Goal: Transaction & Acquisition: Purchase product/service

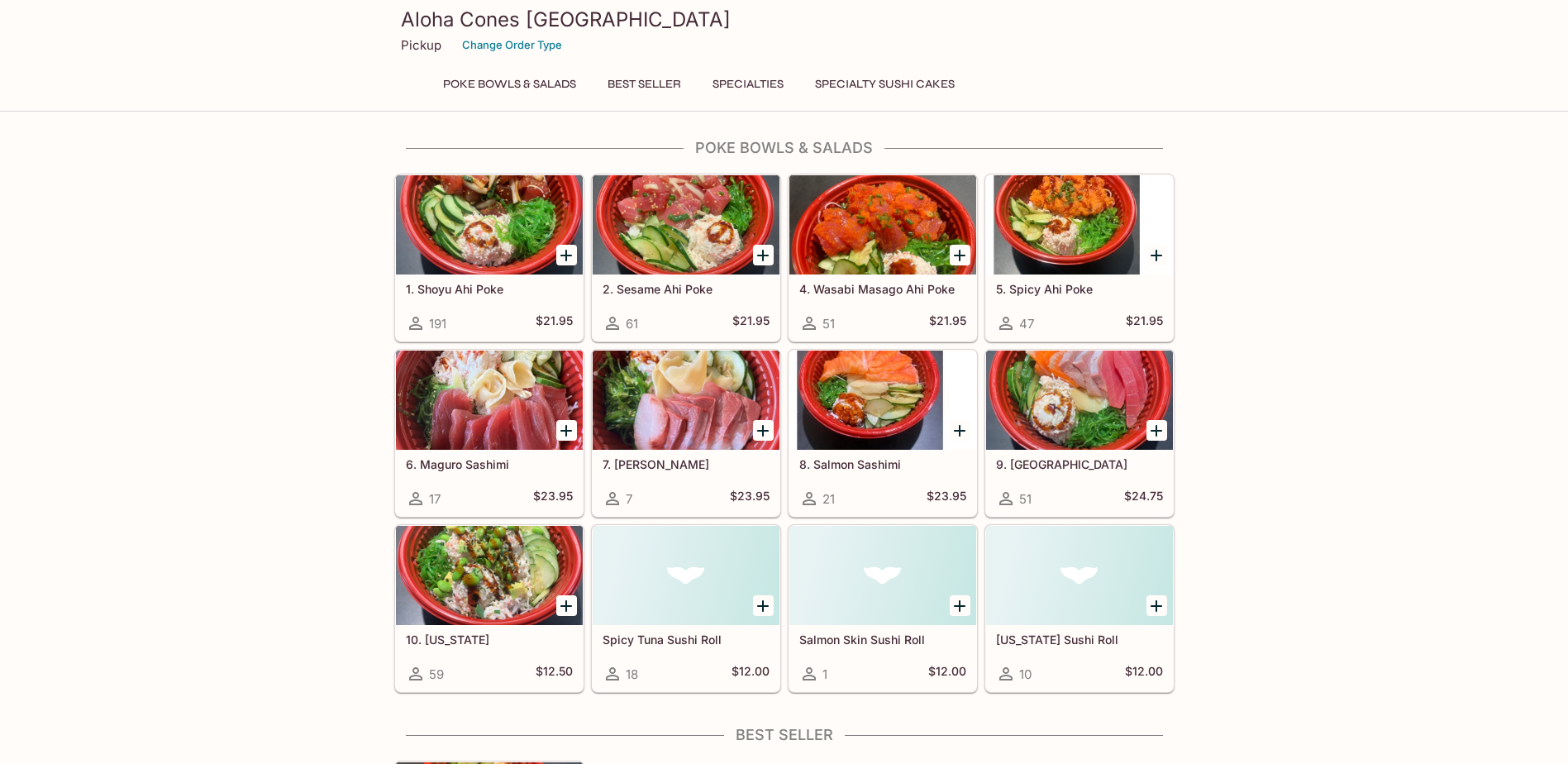
click at [655, 70] on div "Aloha Cones Denver Pickup Change Order Type Poke Bowls & Salads Best Seller Spe…" at bounding box center [784, 52] width 794 height 105
click at [655, 90] on button "Best Seller" at bounding box center [644, 84] width 92 height 23
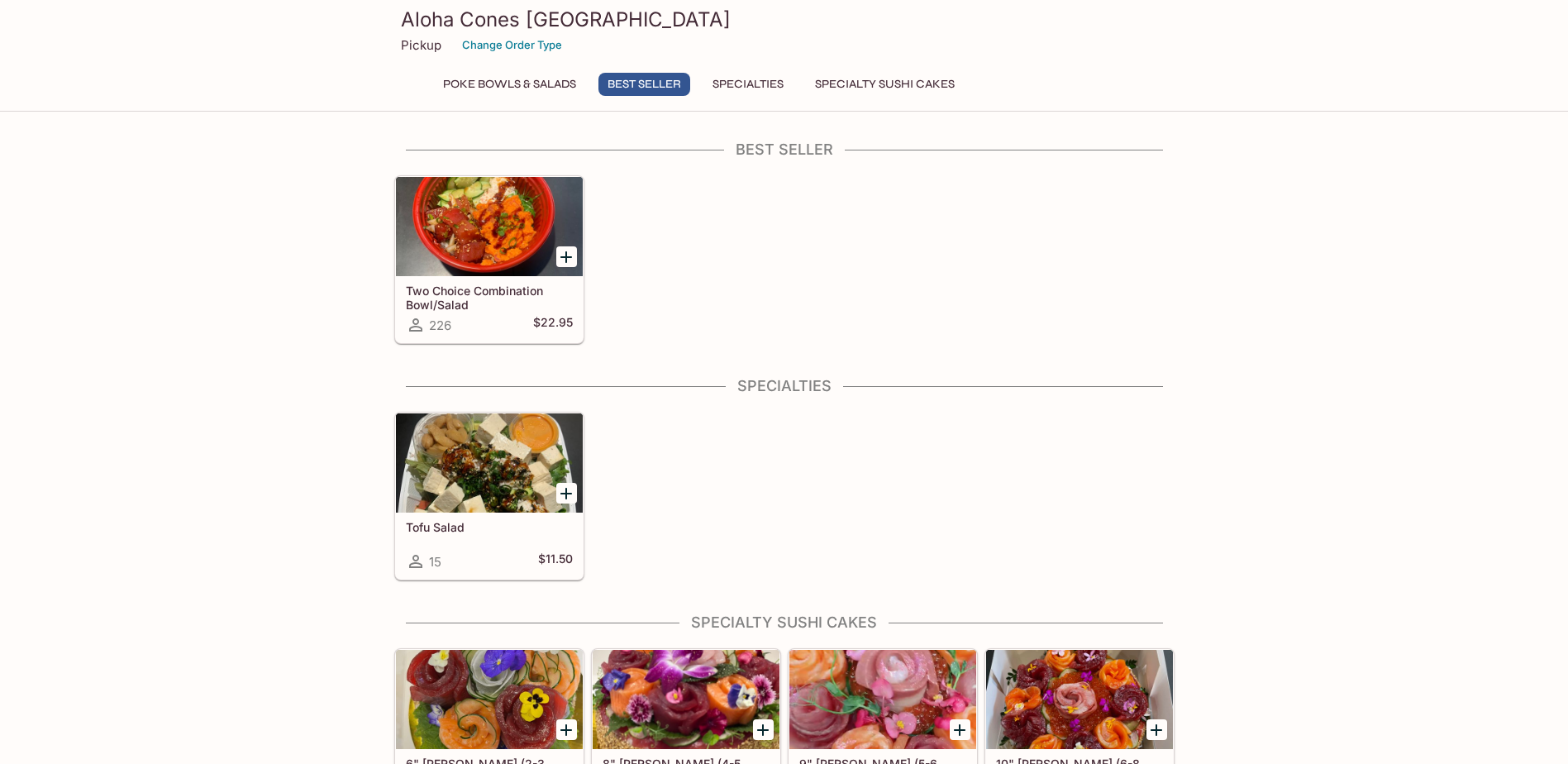
click at [725, 78] on button "Specialties" at bounding box center [748, 84] width 90 height 23
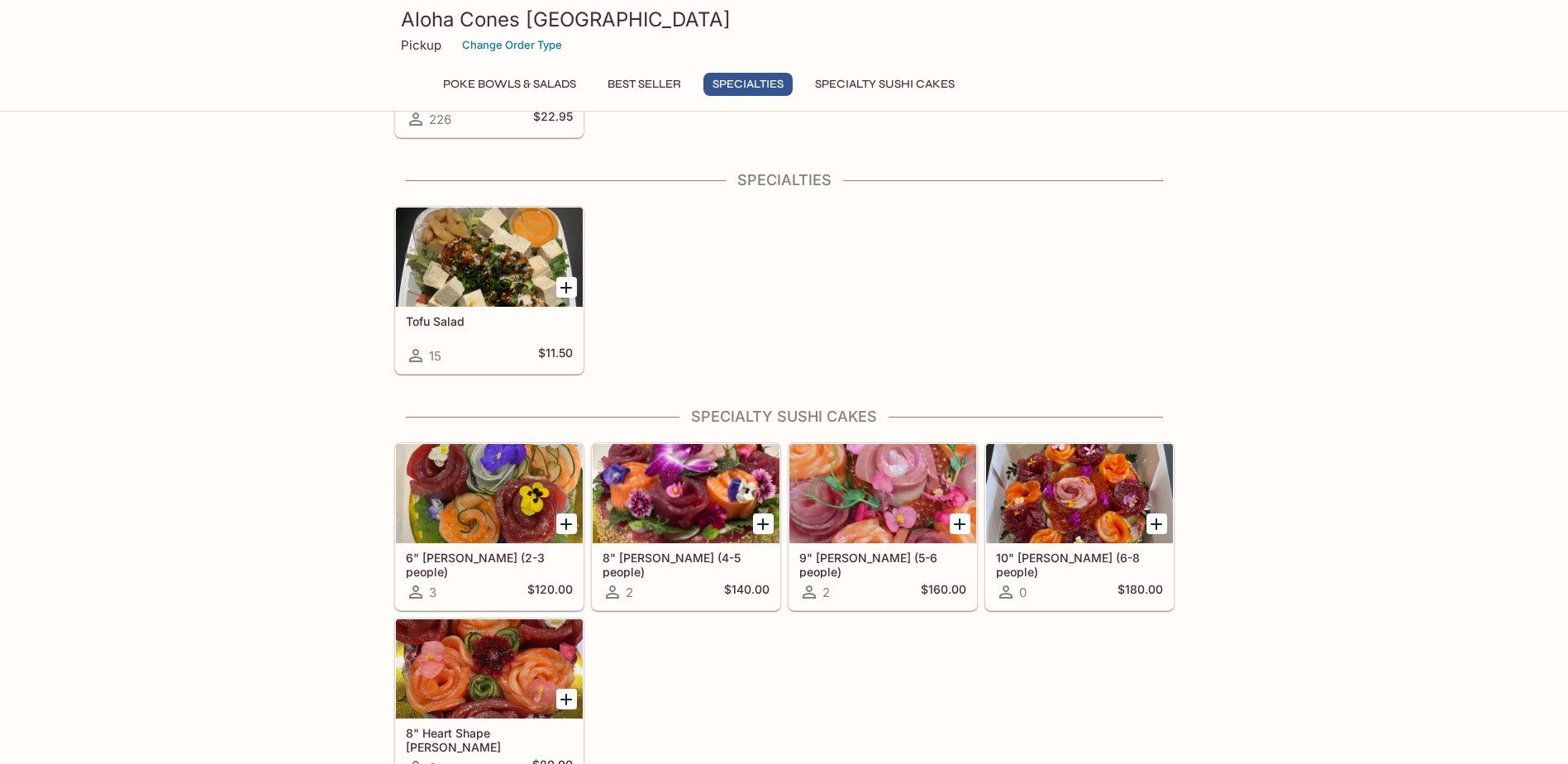
scroll to position [813, 0]
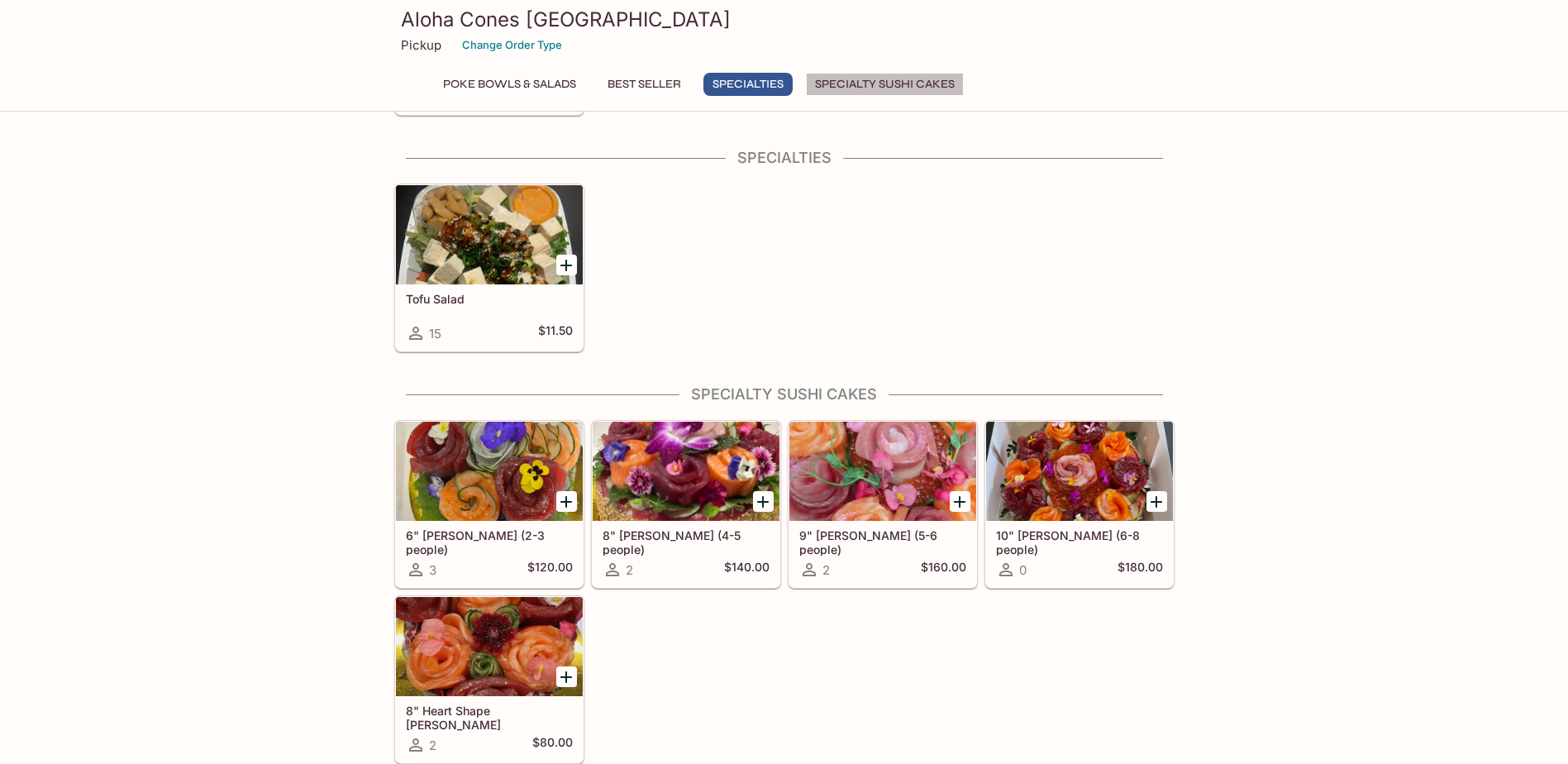
click at [908, 83] on button "Specialty Sushi Cakes" at bounding box center [885, 84] width 158 height 23
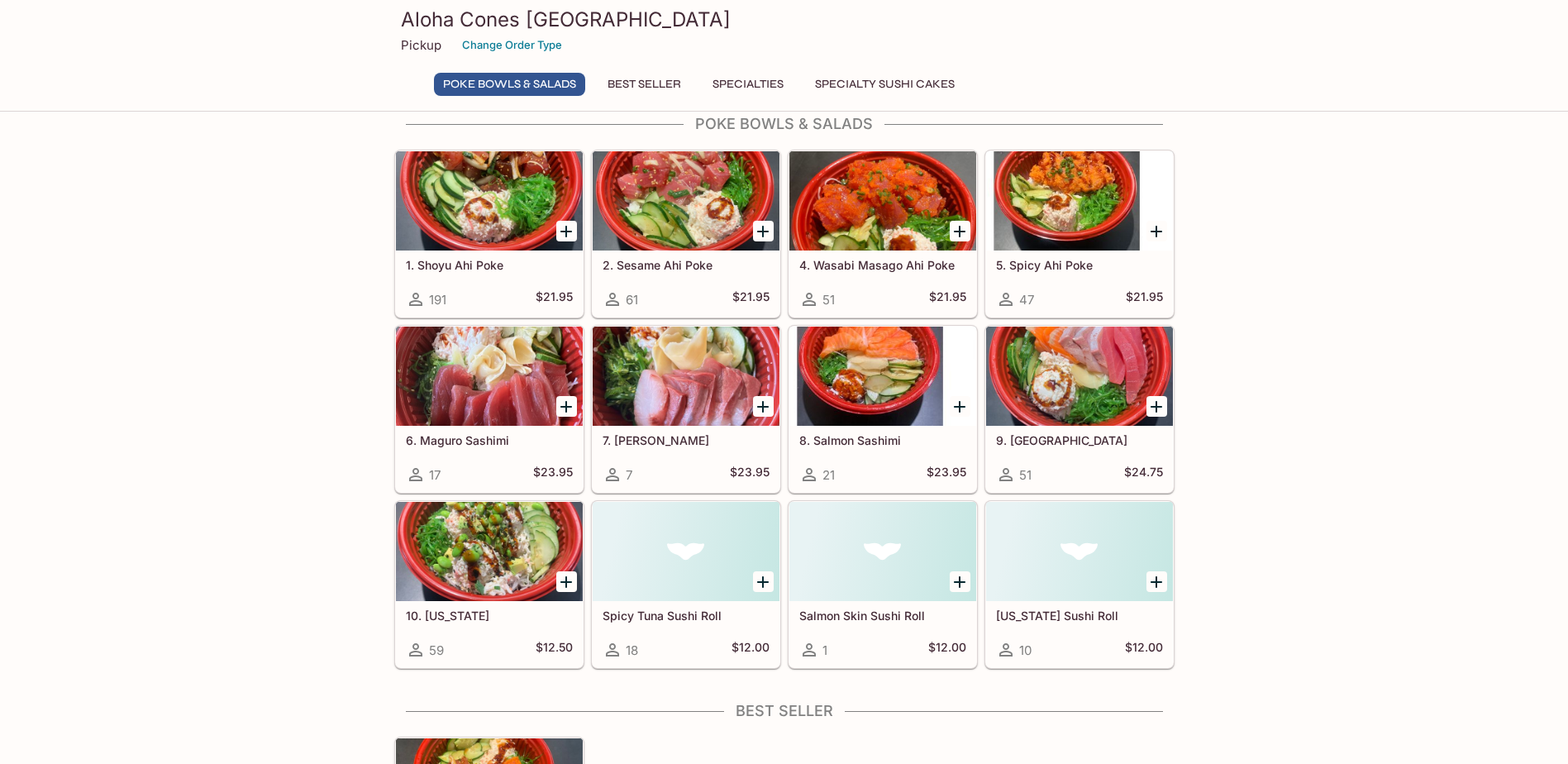
scroll to position [0, 0]
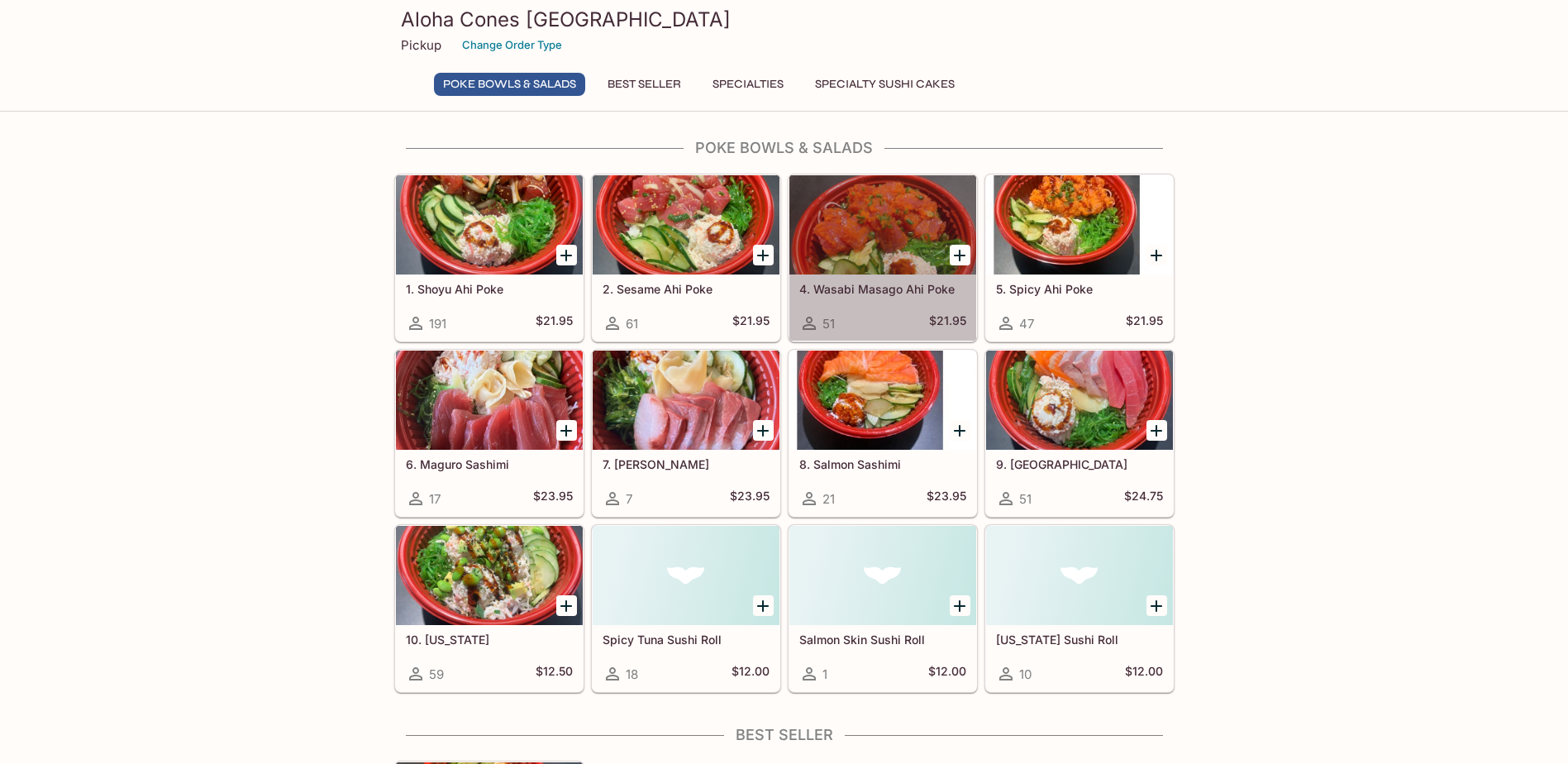
click at [920, 223] on div at bounding box center [883, 225] width 186 height 100
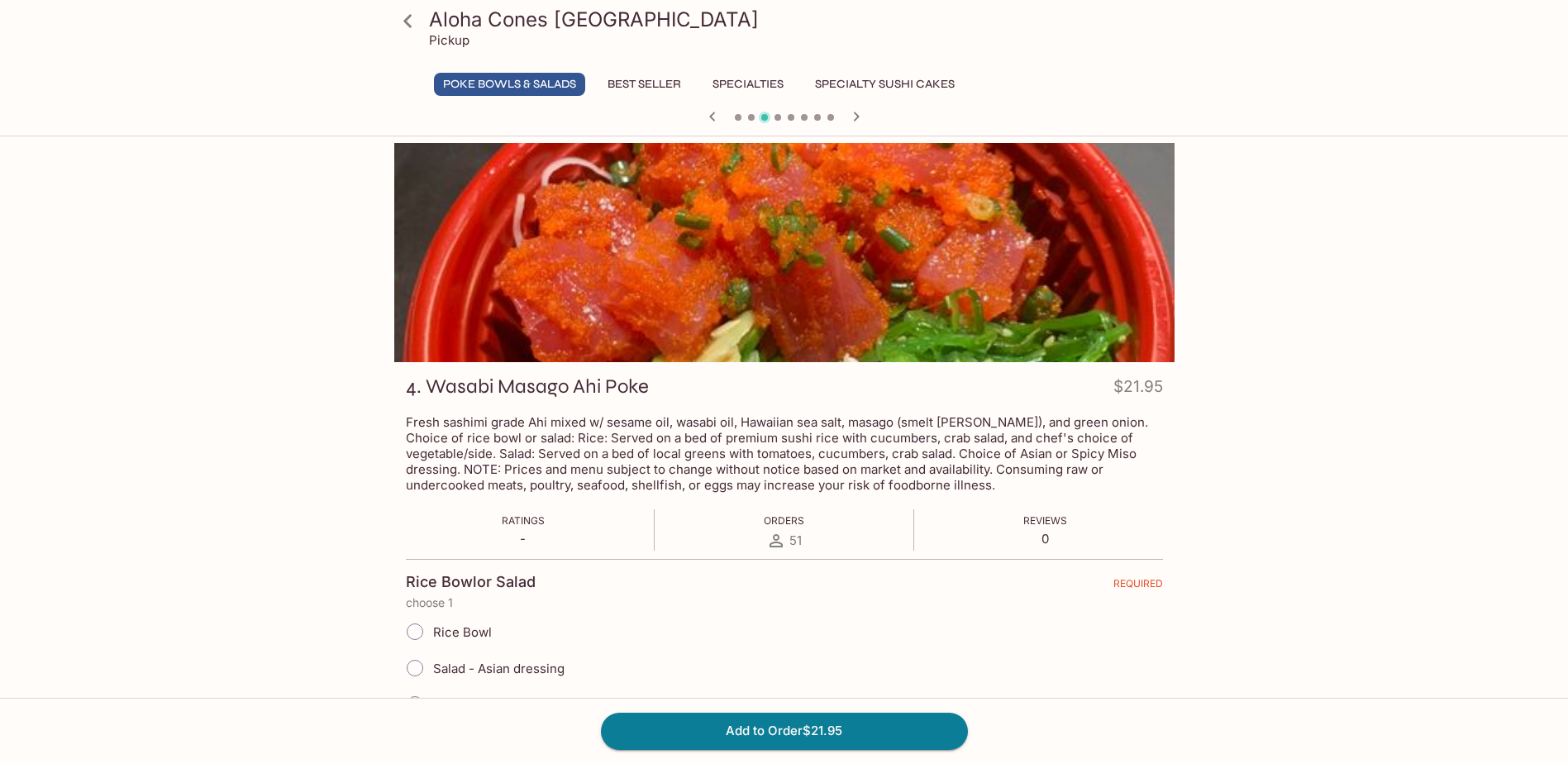
click at [638, 427] on p "Fresh sashimi grade Ahi mixed w/ sesame oil, wasabi oil, Hawaiian sea salt, mas…" at bounding box center [785, 453] width 757 height 79
click at [765, 432] on p "Fresh sashimi grade Ahi mixed w/ sesame oil, wasabi oil, Hawaiian sea salt, mas…" at bounding box center [785, 453] width 757 height 79
click at [231, 576] on div "Aloha Cones Denver Pickup Poke Bowls & Salads Best Seller Specialties Specialty…" at bounding box center [784, 524] width 1568 height 764
